Goal: Information Seeking & Learning: Learn about a topic

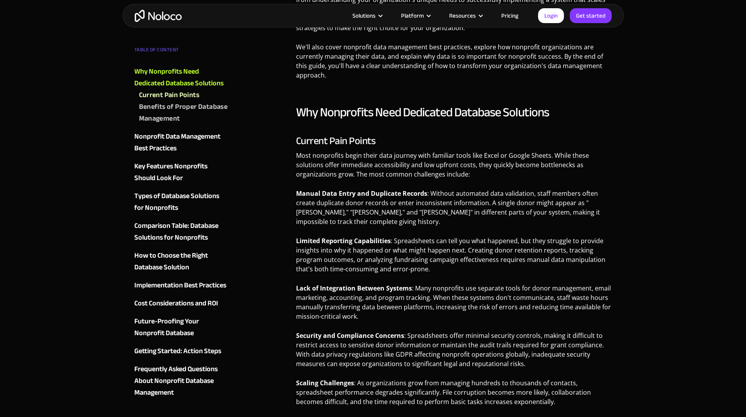
scroll to position [548, 0]
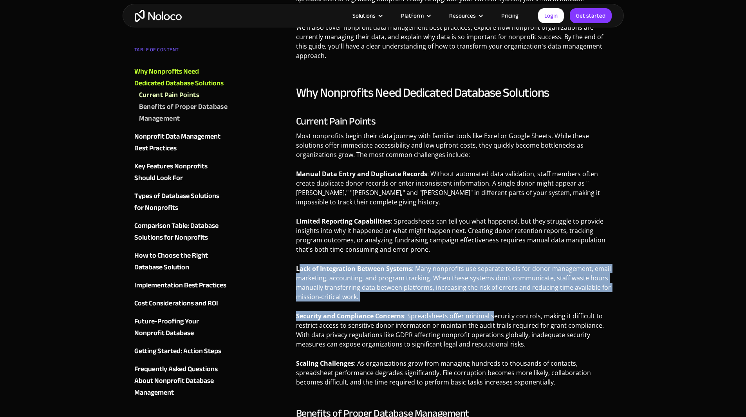
drag, startPoint x: 299, startPoint y: 265, endPoint x: 489, endPoint y: 322, distance: 198.7
click at [489, 322] on div "Current Pain Points Most nonprofits begin their data journey with familiar tool…" at bounding box center [454, 253] width 316 height 277
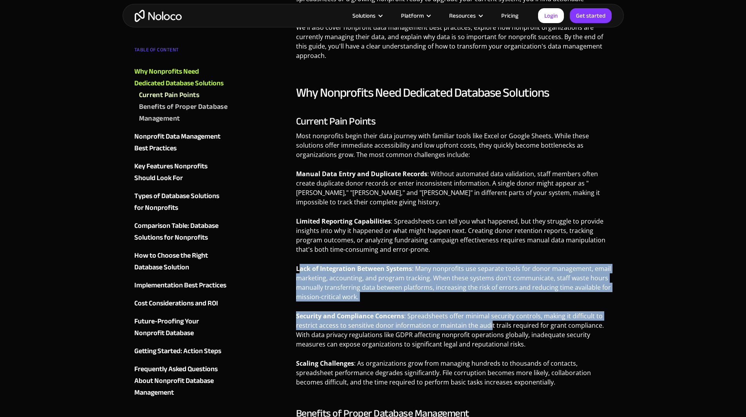
click at [489, 322] on p "Security and Compliance Concerns : Spreadsheets offer minimal security controls…" at bounding box center [454, 332] width 316 height 43
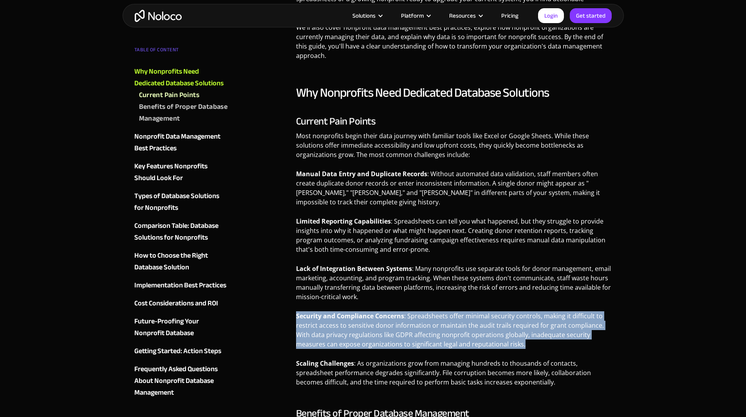
drag, startPoint x: 291, startPoint y: 312, endPoint x: 572, endPoint y: 345, distance: 282.6
click at [572, 345] on p "Security and Compliance Concerns : Spreadsheets offer minimal security controls…" at bounding box center [454, 332] width 316 height 43
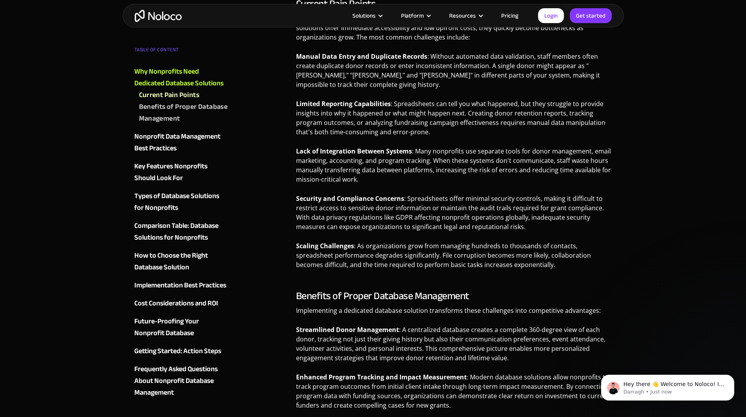
scroll to position [0, 0]
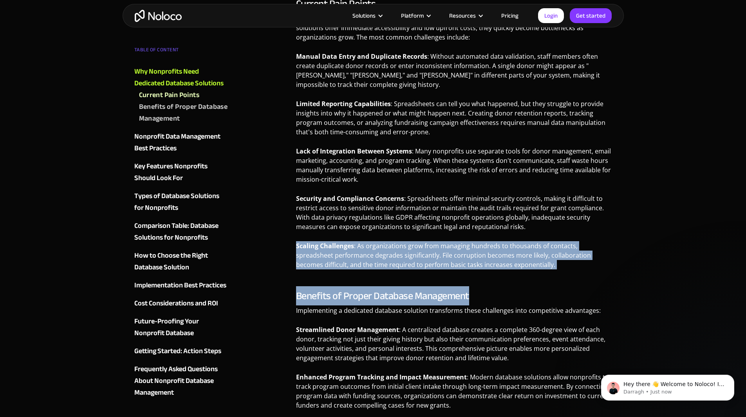
drag, startPoint x: 294, startPoint y: 242, endPoint x: 492, endPoint y: 281, distance: 201.3
click at [492, 281] on div "Why Nonprofits Need Dedicated Database Solutions Current Pain Points Most nonpr…" at bounding box center [454, 258] width 316 height 581
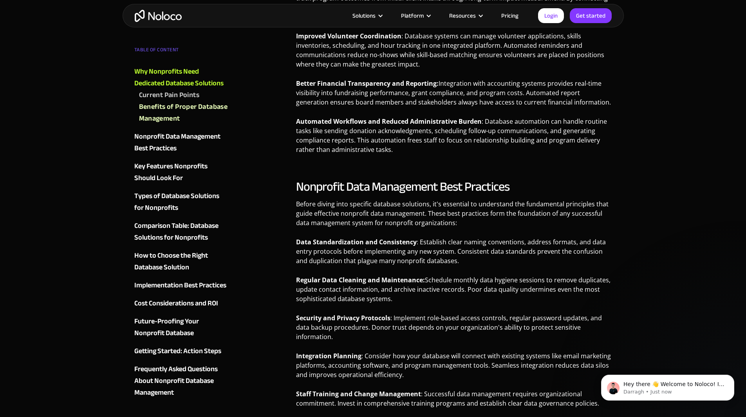
scroll to position [1057, 0]
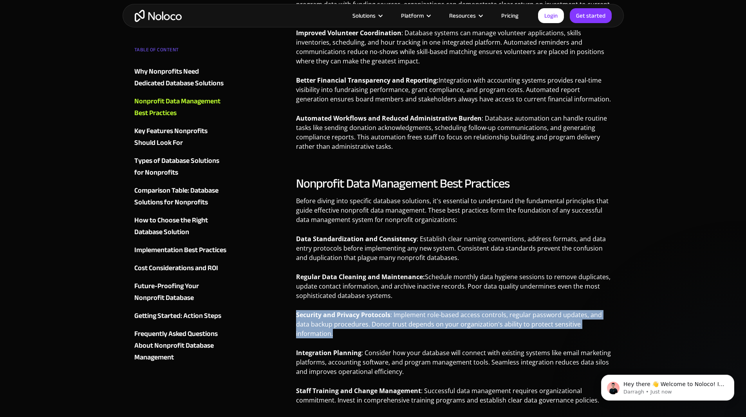
drag, startPoint x: 292, startPoint y: 314, endPoint x: 388, endPoint y: 332, distance: 96.9
click at [388, 332] on p "Security and Privacy Protocols : Implement role-based access controls, regular …" at bounding box center [454, 327] width 316 height 34
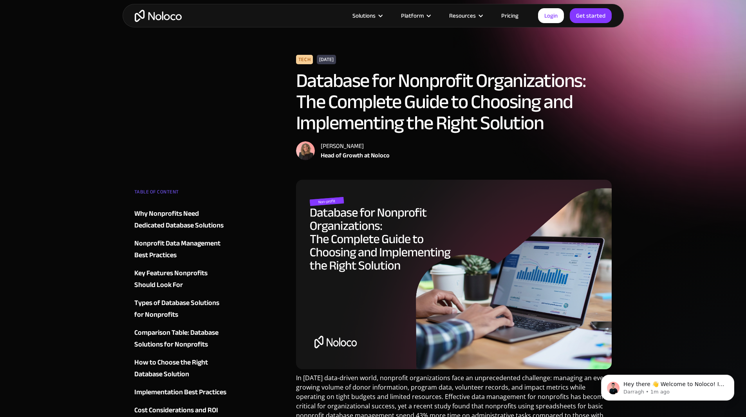
scroll to position [0, 0]
